Goal: Information Seeking & Learning: Learn about a topic

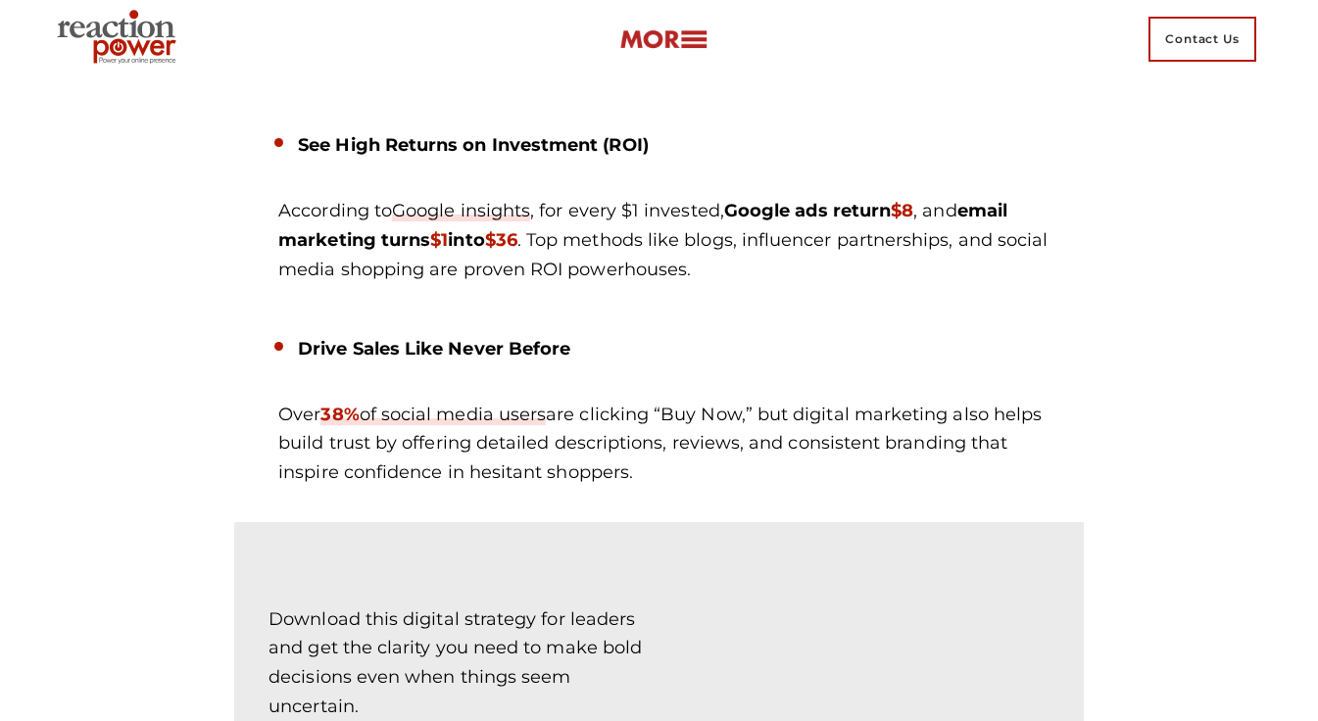
scroll to position [3413, 0]
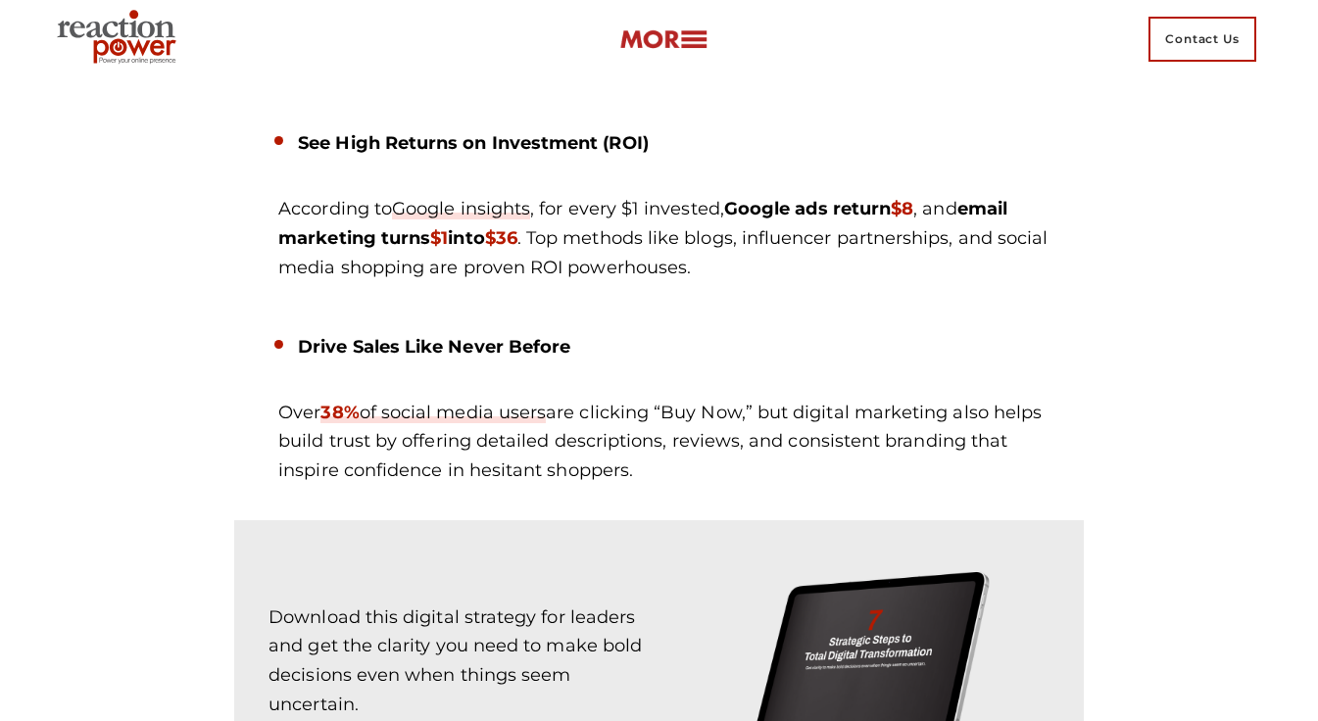
click at [315, 353] on div "Drive Sales Like Never Before Over 38% of social media users are clicking “Buy …" at bounding box center [659, 402] width 820 height 169
click at [308, 399] on p "Over 38% of social media users are clicking “Buy Now,” but digital marketing al…" at bounding box center [673, 442] width 791 height 87
click at [352, 402] on strong "38%" at bounding box center [339, 413] width 38 height 22
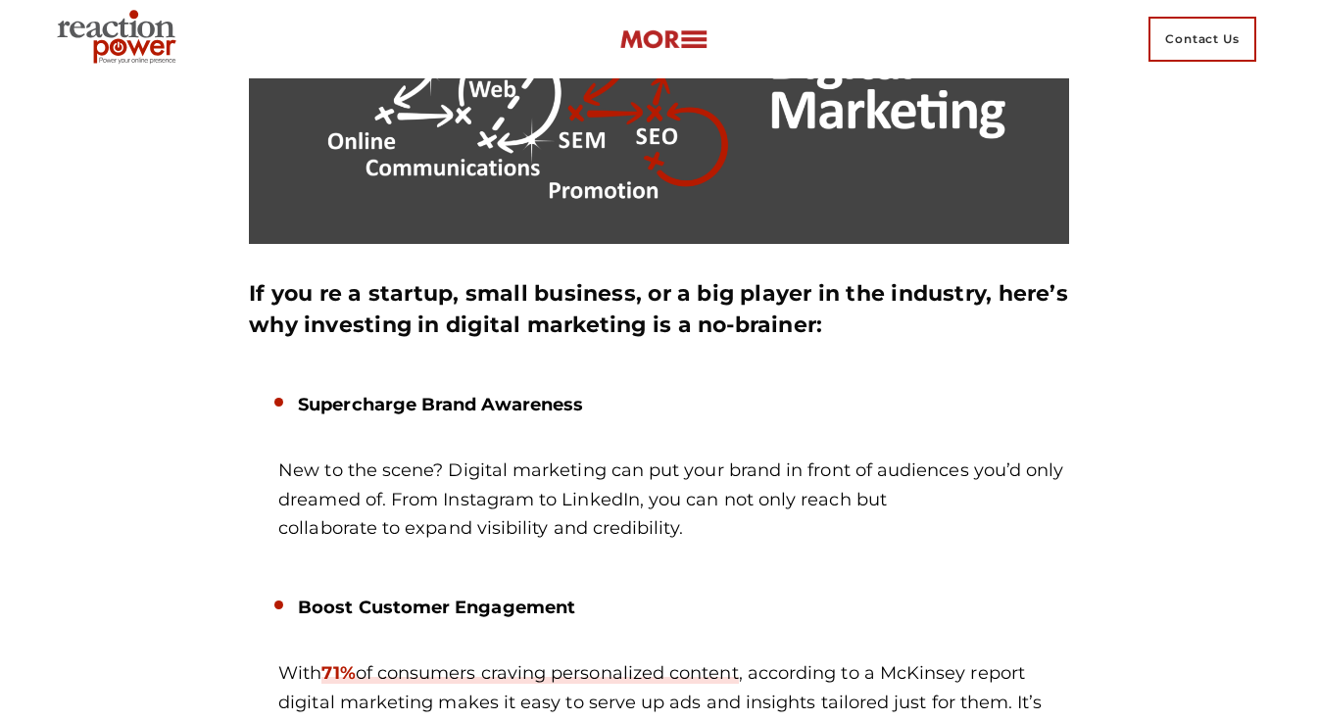
scroll to position [2574, 0]
